Goal: Navigation & Orientation: Find specific page/section

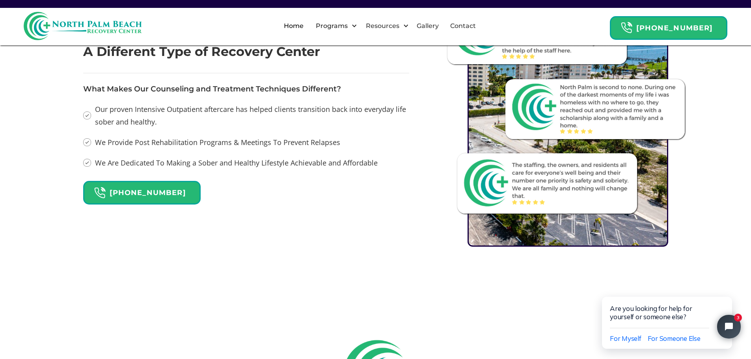
scroll to position [946, 0]
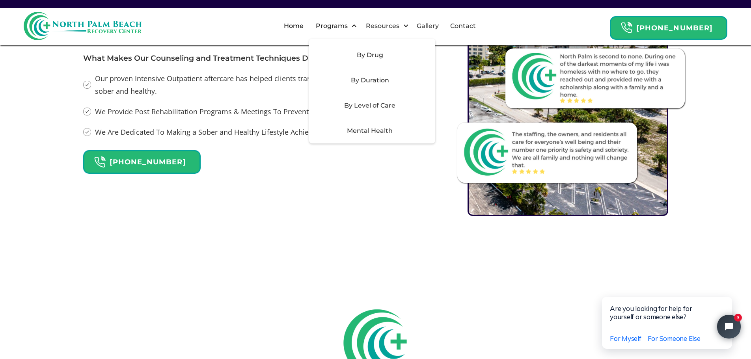
click at [382, 134] on div "Mental Health" at bounding box center [370, 130] width 112 height 9
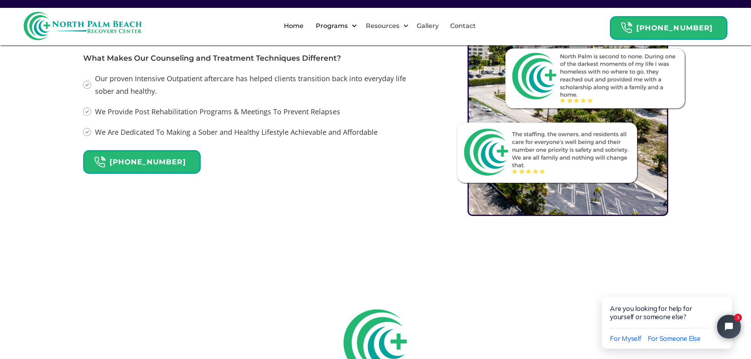
click at [340, 31] on div "Programs" at bounding box center [334, 25] width 50 height 25
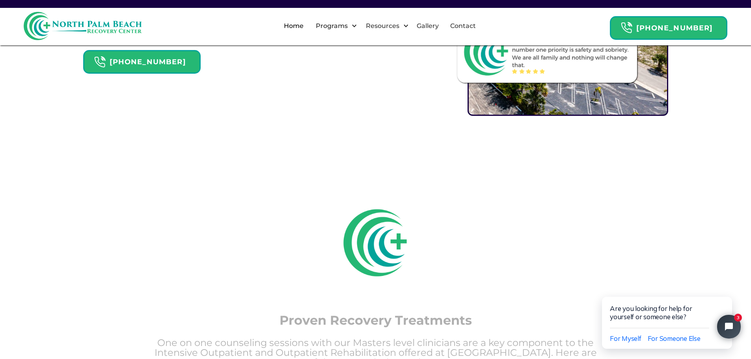
scroll to position [1221, 0]
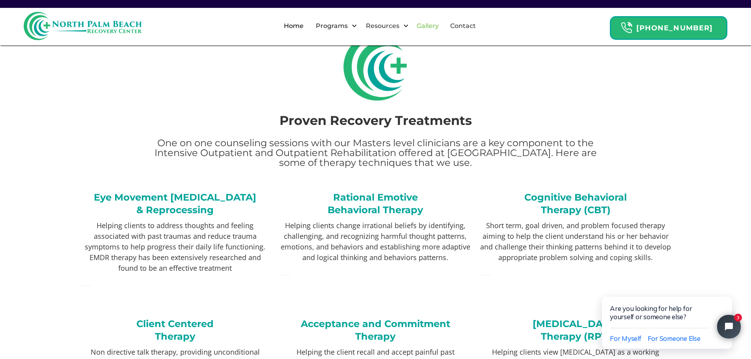
click at [435, 32] on link "Gallery" at bounding box center [428, 25] width 32 height 25
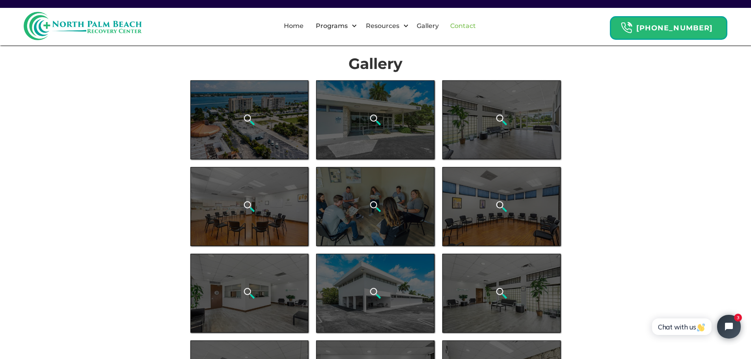
click at [465, 26] on link "Contact" at bounding box center [462, 25] width 35 height 25
